Goal: Task Accomplishment & Management: Use online tool/utility

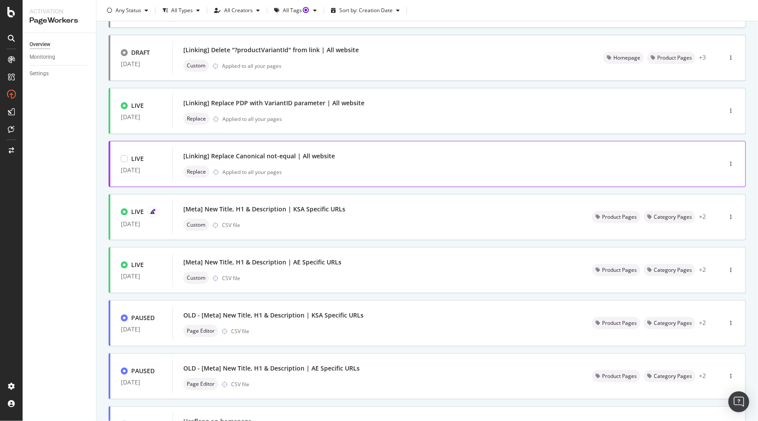
scroll to position [29, 0]
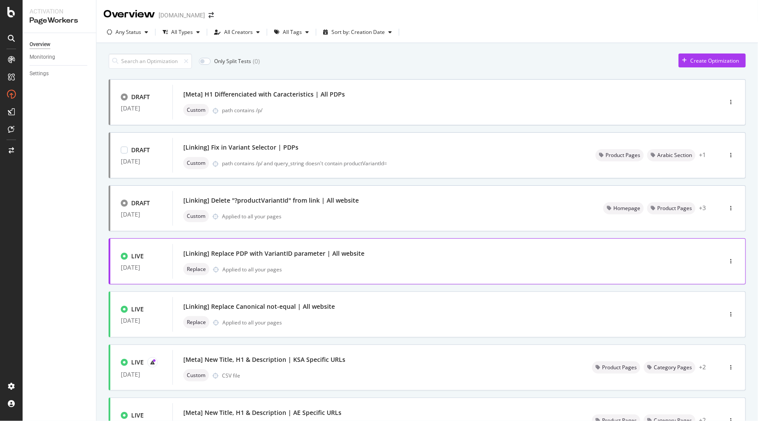
scroll to position [237, 0]
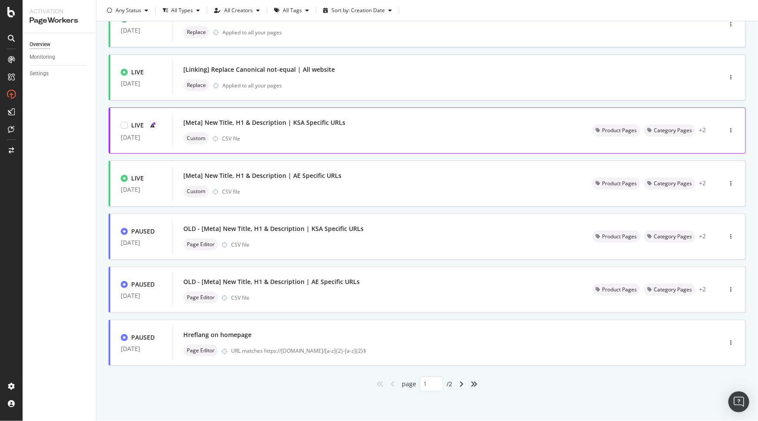
click at [556, 126] on div "[Meta] New Title, H1 & Description | KSA Specific URLs" at bounding box center [377, 122] width 388 height 12
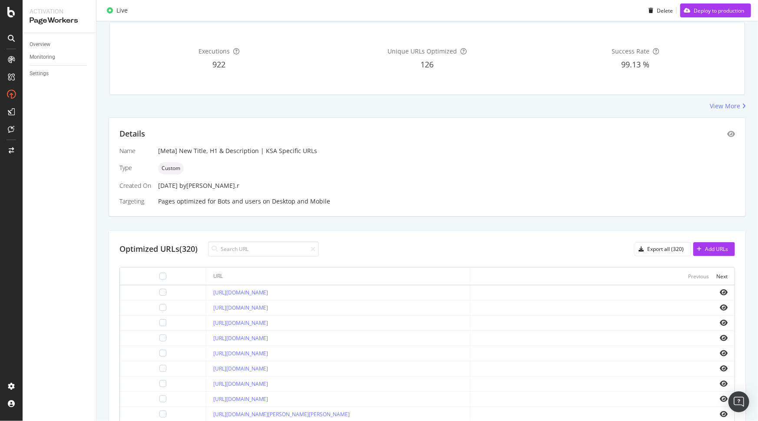
scroll to position [4, 0]
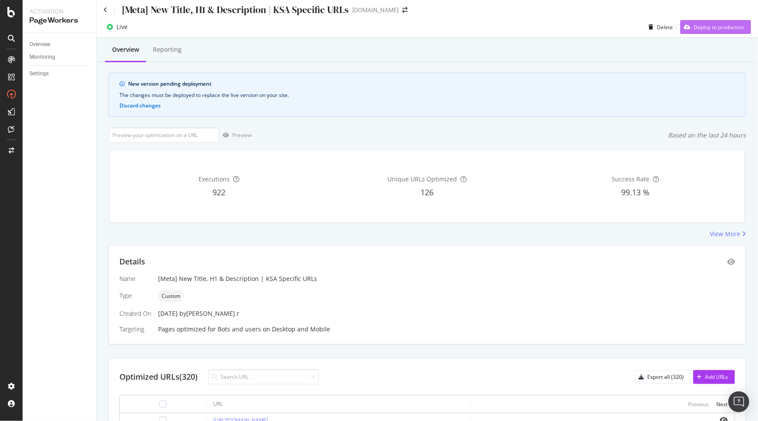
click at [706, 28] on div "Deploy to production" at bounding box center [719, 26] width 50 height 7
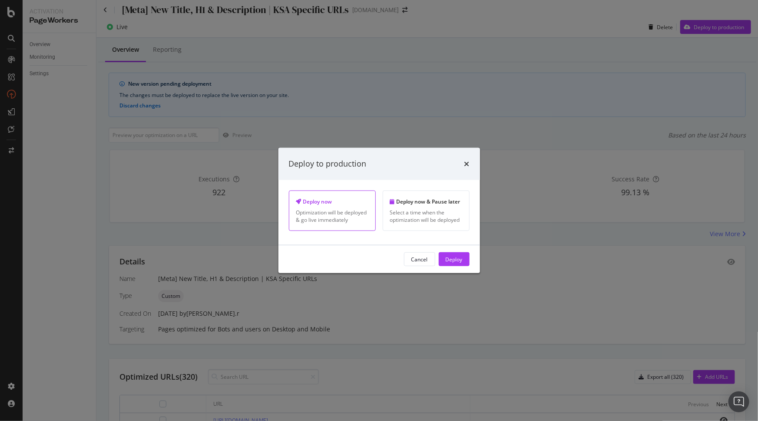
click at [322, 209] on div "Optimization will be deployed & go live immediately" at bounding box center [332, 216] width 72 height 15
click at [458, 260] on div "Deploy" at bounding box center [454, 258] width 17 height 7
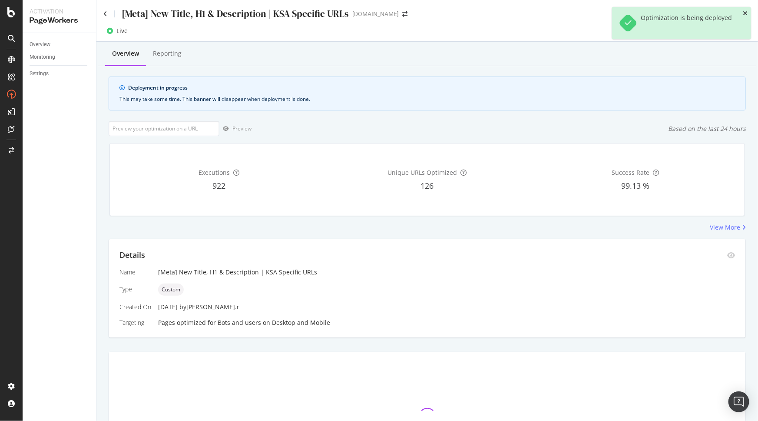
click at [743, 12] on div "Optimization is being deployed" at bounding box center [681, 23] width 139 height 32
click at [743, 12] on icon "close toast" at bounding box center [745, 13] width 5 height 6
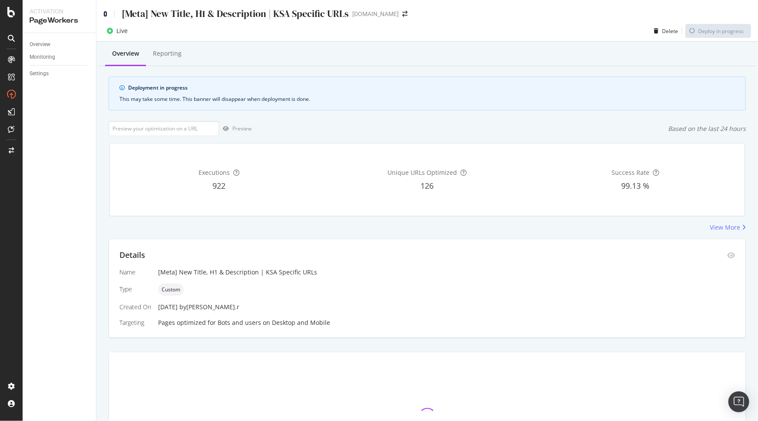
click at [103, 15] on icon at bounding box center [105, 14] width 4 height 6
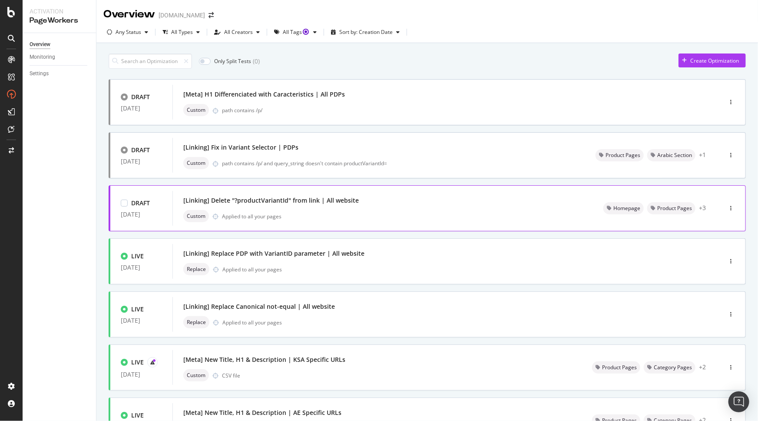
scroll to position [79, 0]
drag, startPoint x: 64, startPoint y: 196, endPoint x: 56, endPoint y: 158, distance: 39.2
click at [64, 196] on div "Overview Monitoring Settings" at bounding box center [59, 227] width 73 height 388
click at [51, 58] on div "Monitoring" at bounding box center [43, 57] width 26 height 9
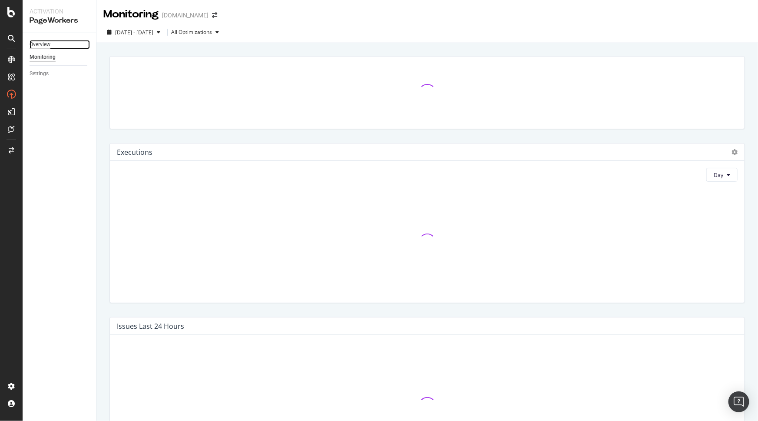
click at [46, 49] on div "Overview" at bounding box center [40, 44] width 21 height 9
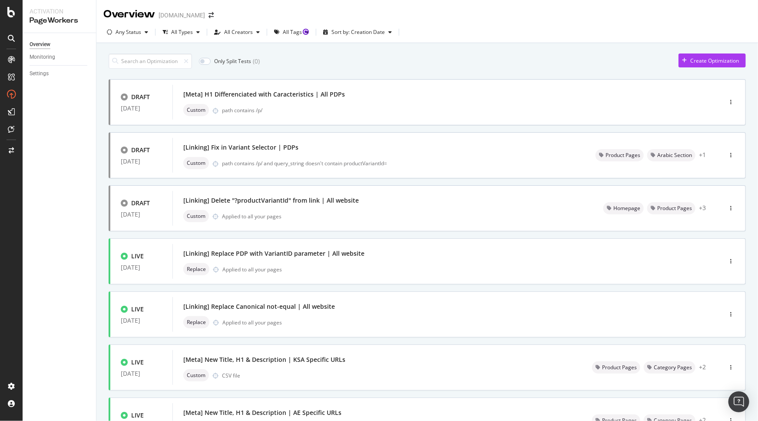
click at [487, 53] on div "Only Split Tests ( 0 ) Create Optimization" at bounding box center [427, 60] width 637 height 15
click at [79, 113] on div "Overview Monitoring Settings" at bounding box center [59, 227] width 73 height 388
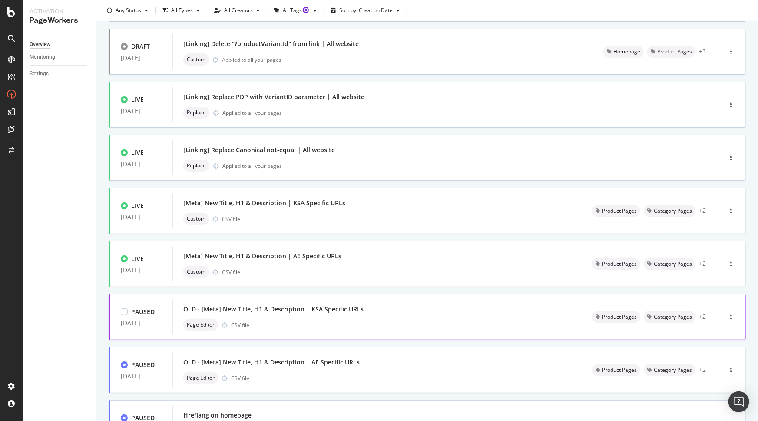
scroll to position [158, 0]
click at [346, 259] on div "[Meta] New Title, H1 & Description | AE Specific URLs" at bounding box center [377, 254] width 388 height 12
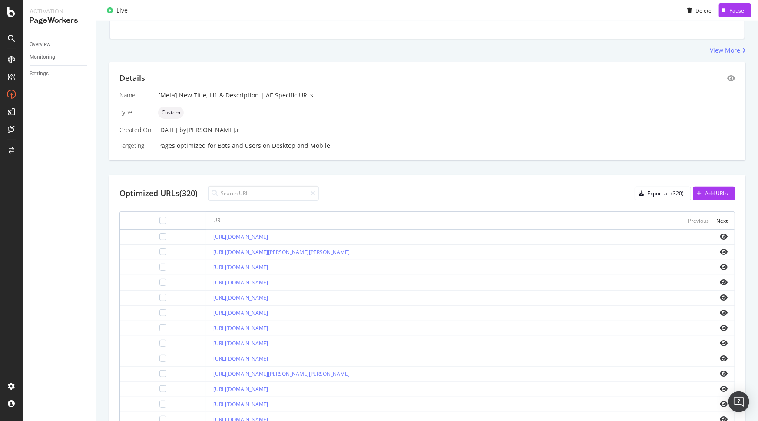
scroll to position [210, 0]
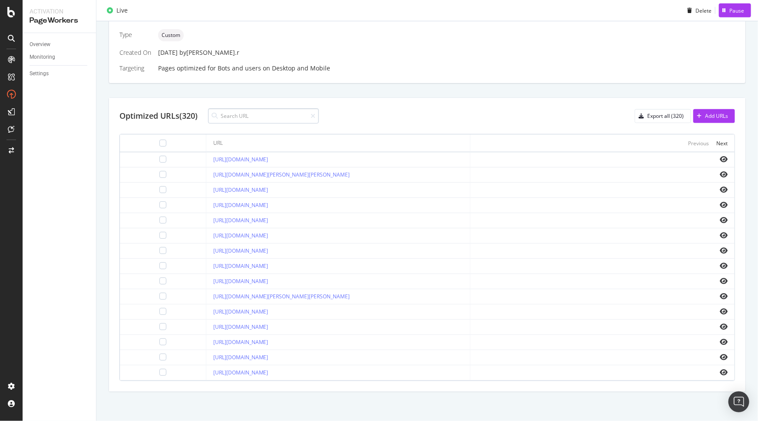
click at [246, 109] on input at bounding box center [263, 115] width 111 height 15
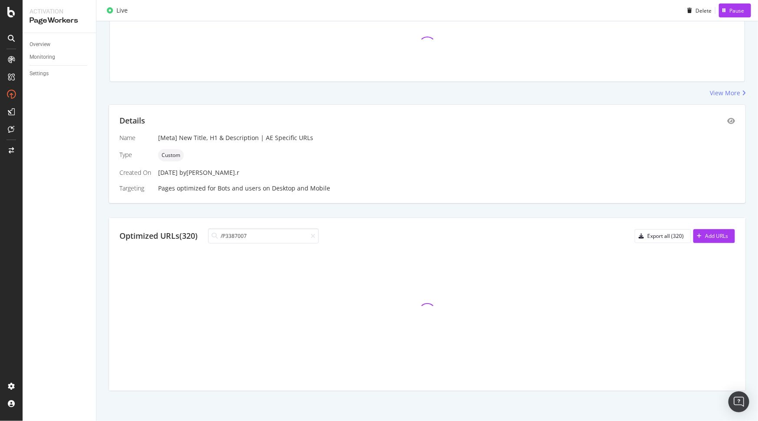
scroll to position [157, 0]
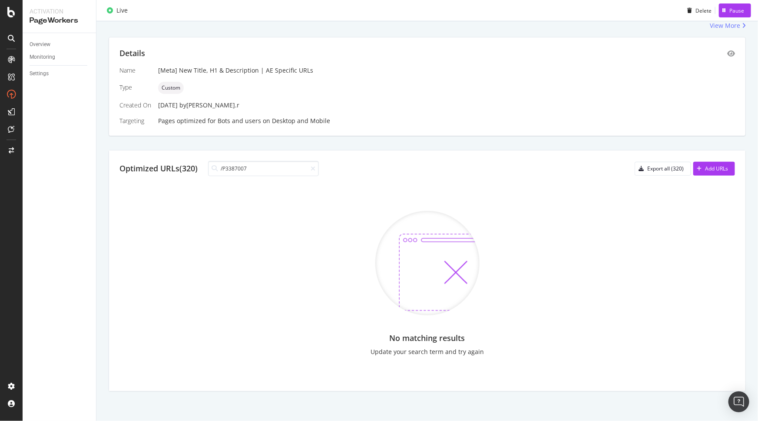
click at [221, 168] on div at bounding box center [214, 168] width 13 height 7
click at [224, 168] on input "/P3387007" at bounding box center [263, 168] width 111 height 15
type input "P3387007"
click at [313, 166] on icon at bounding box center [313, 169] width 5 height 6
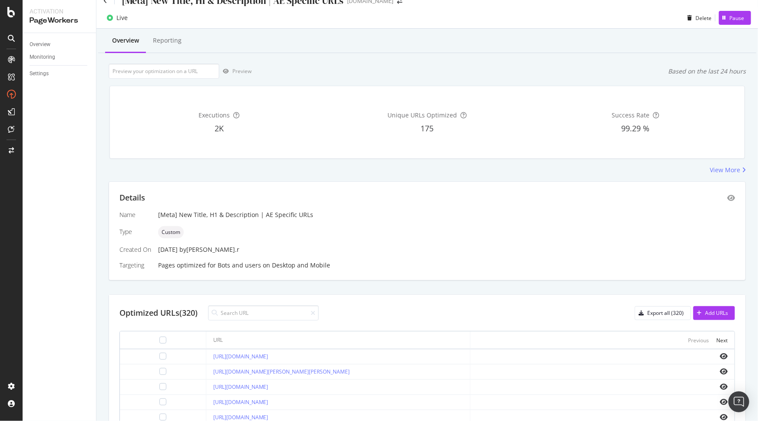
scroll to position [13, 0]
paste input "https://www.sephora.me/ae-en/p/by-the-fireplace-eau-de-toilette/P3387007"
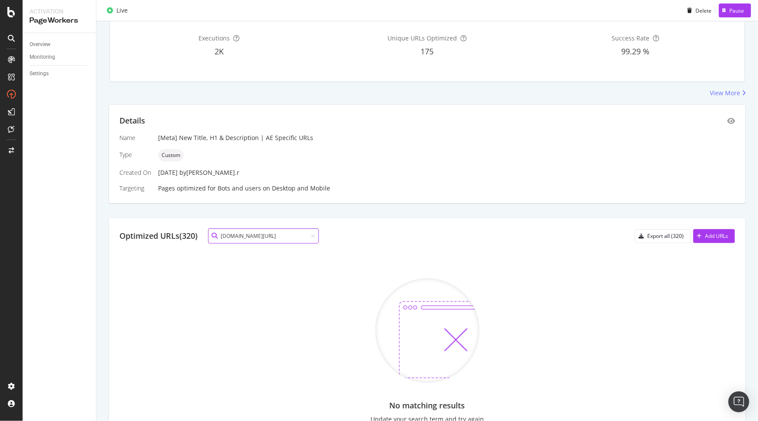
scroll to position [157, 0]
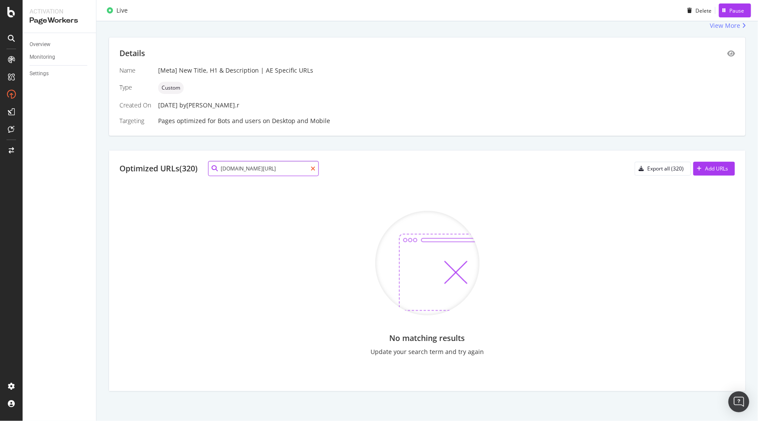
type input "www.sephora.me/ae-en/p/by-the-fireplace-eau-de-toilette"
click at [315, 169] on icon at bounding box center [313, 169] width 5 height 6
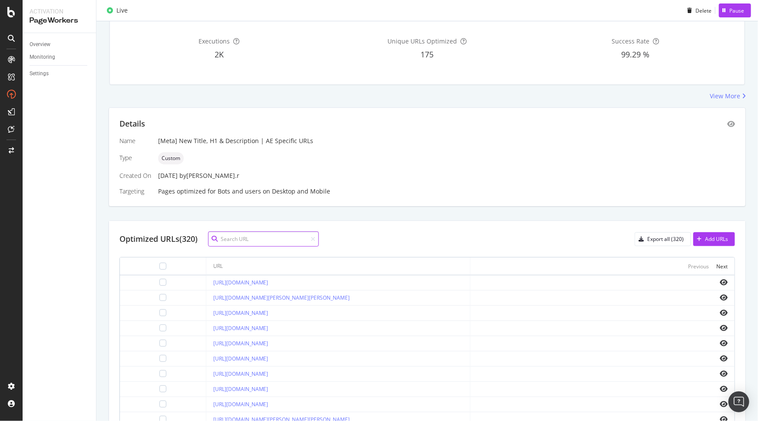
scroll to position [0, 0]
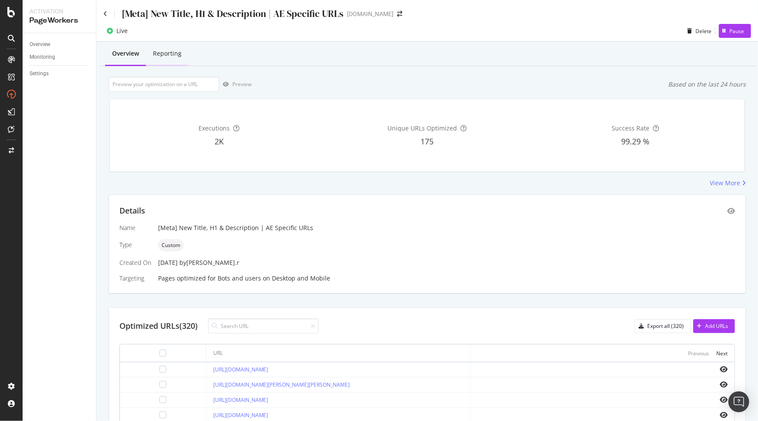
click at [173, 57] on div "Reporting" at bounding box center [167, 53] width 29 height 9
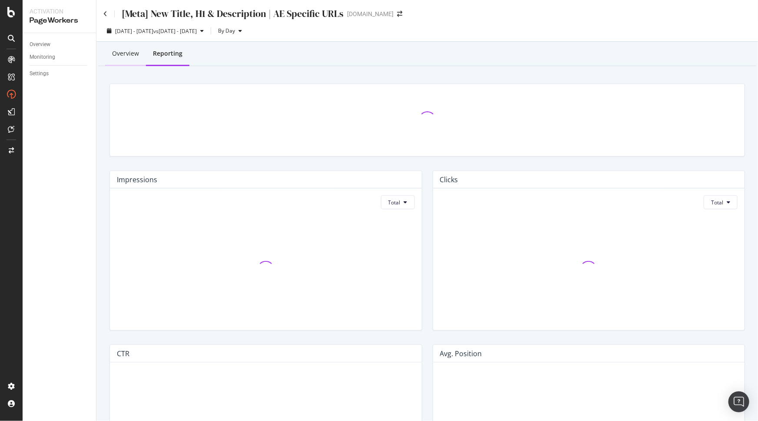
click at [121, 50] on div "Overview" at bounding box center [125, 53] width 27 height 9
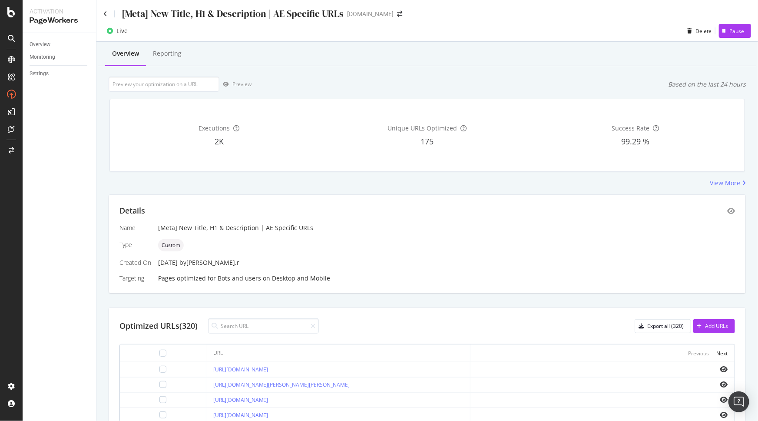
click at [108, 17] on div "[Meta] New Title, H1 & Description | AE Specific URLs" at bounding box center [223, 13] width 240 height 13
click at [105, 13] on icon at bounding box center [105, 14] width 4 height 6
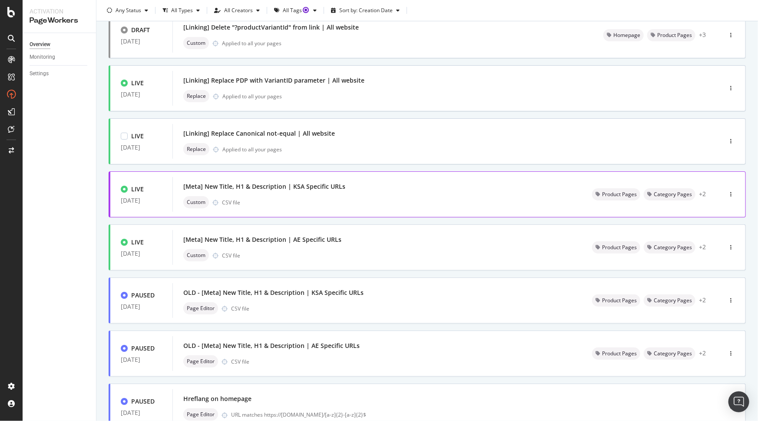
scroll to position [237, 0]
